Goal: Navigation & Orientation: Find specific page/section

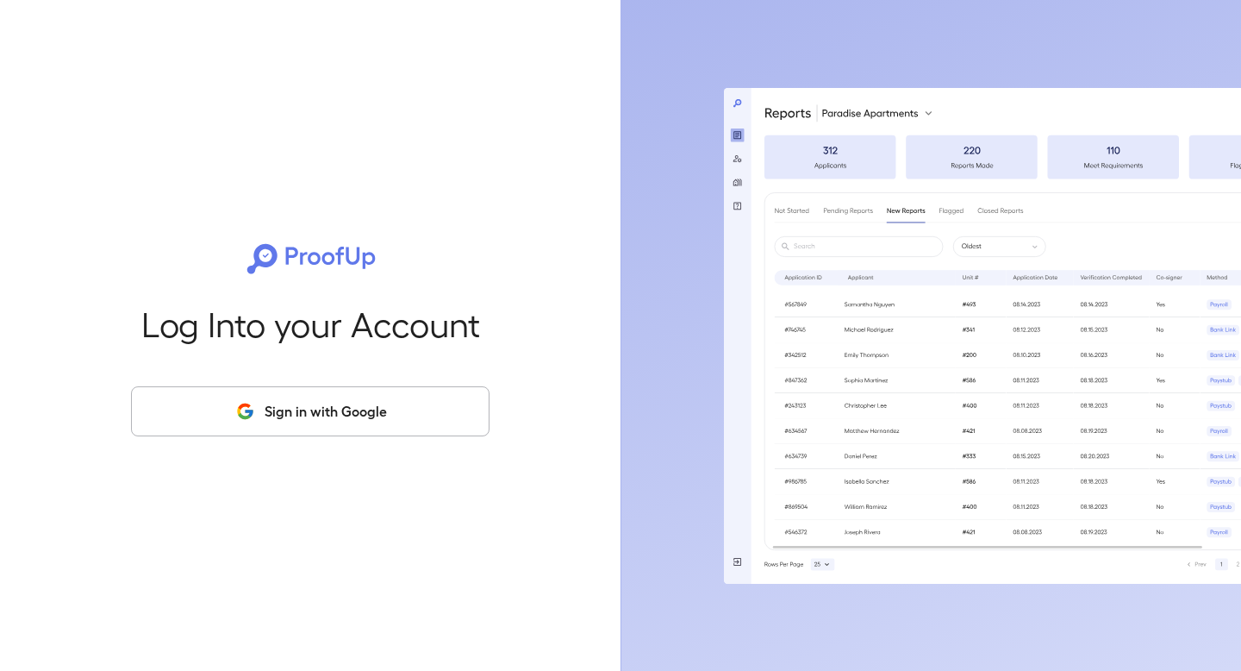
click at [318, 415] on button "Sign in with Google" at bounding box center [310, 411] width 359 height 50
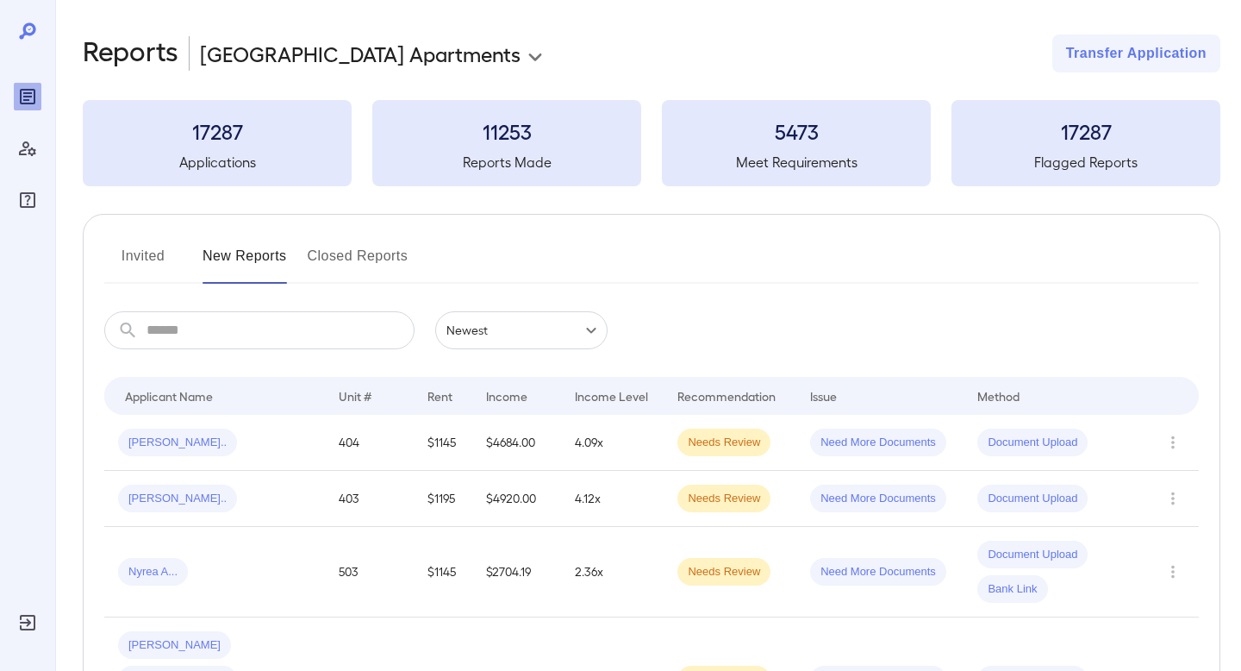
click at [129, 256] on button "Invited" at bounding box center [143, 262] width 78 height 41
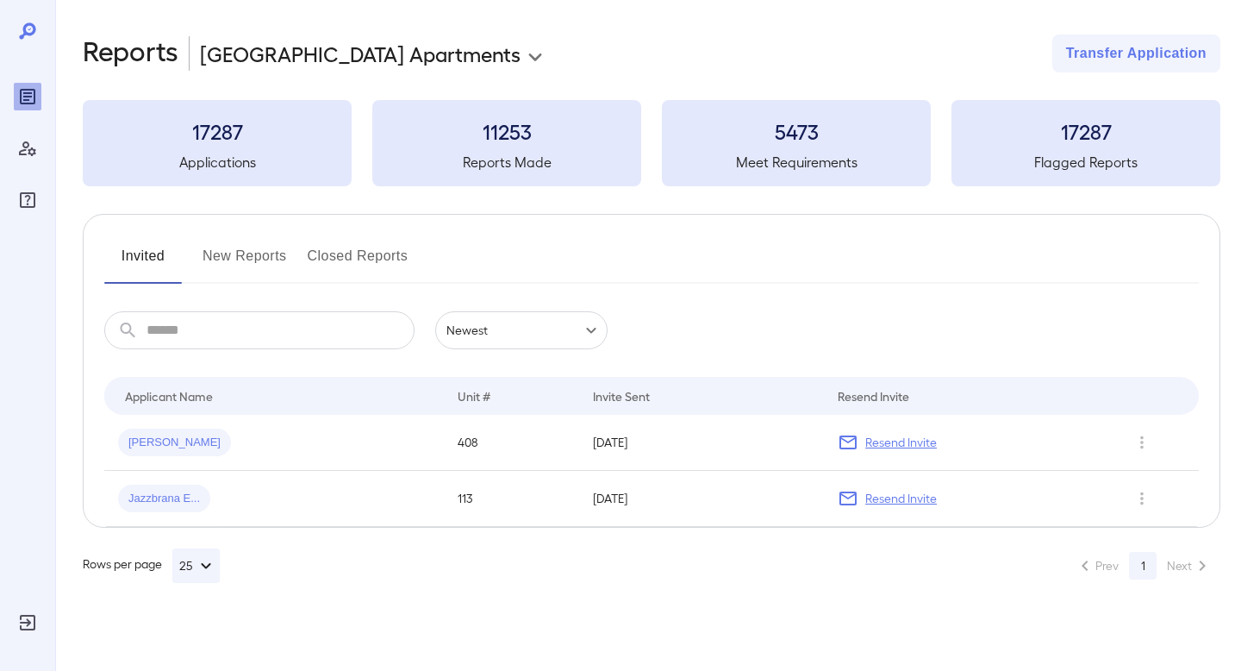
click at [260, 257] on button "New Reports" at bounding box center [245, 262] width 84 height 41
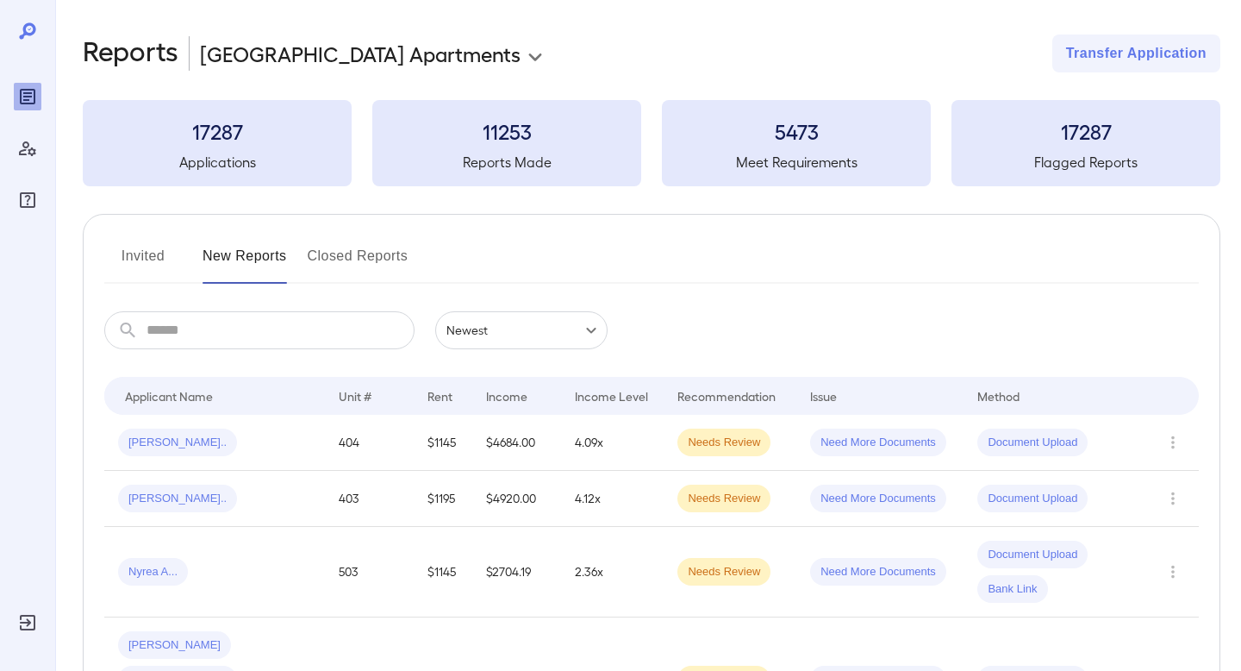
click at [128, 255] on button "Invited" at bounding box center [143, 262] width 78 height 41
